Goal: Information Seeking & Learning: Learn about a topic

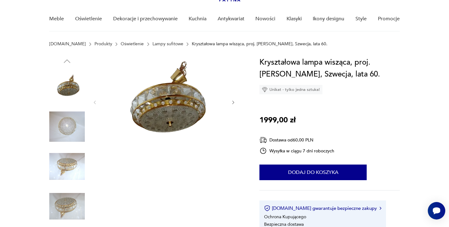
scroll to position [47, 0]
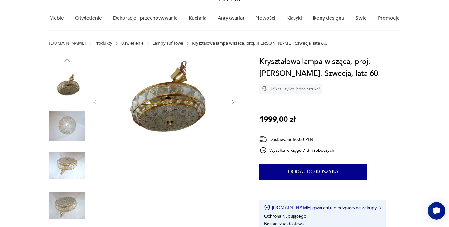
click at [64, 163] on img at bounding box center [67, 166] width 36 height 36
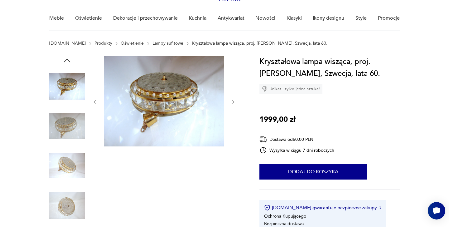
click at [67, 182] on img at bounding box center [67, 166] width 36 height 36
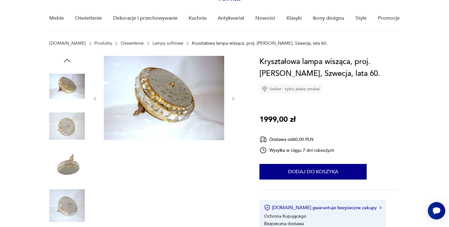
click at [70, 207] on img at bounding box center [67, 206] width 36 height 36
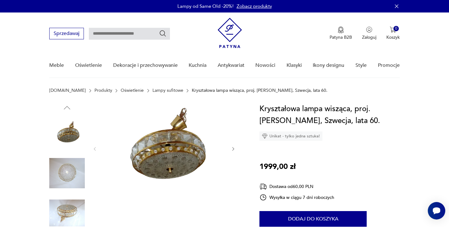
click at [76, 130] on img at bounding box center [67, 133] width 36 height 36
click at [70, 218] on img at bounding box center [67, 213] width 36 height 36
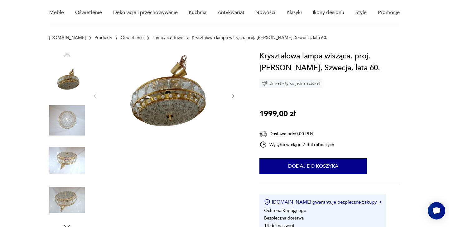
scroll to position [52, 0]
